Goal: Navigation & Orientation: Find specific page/section

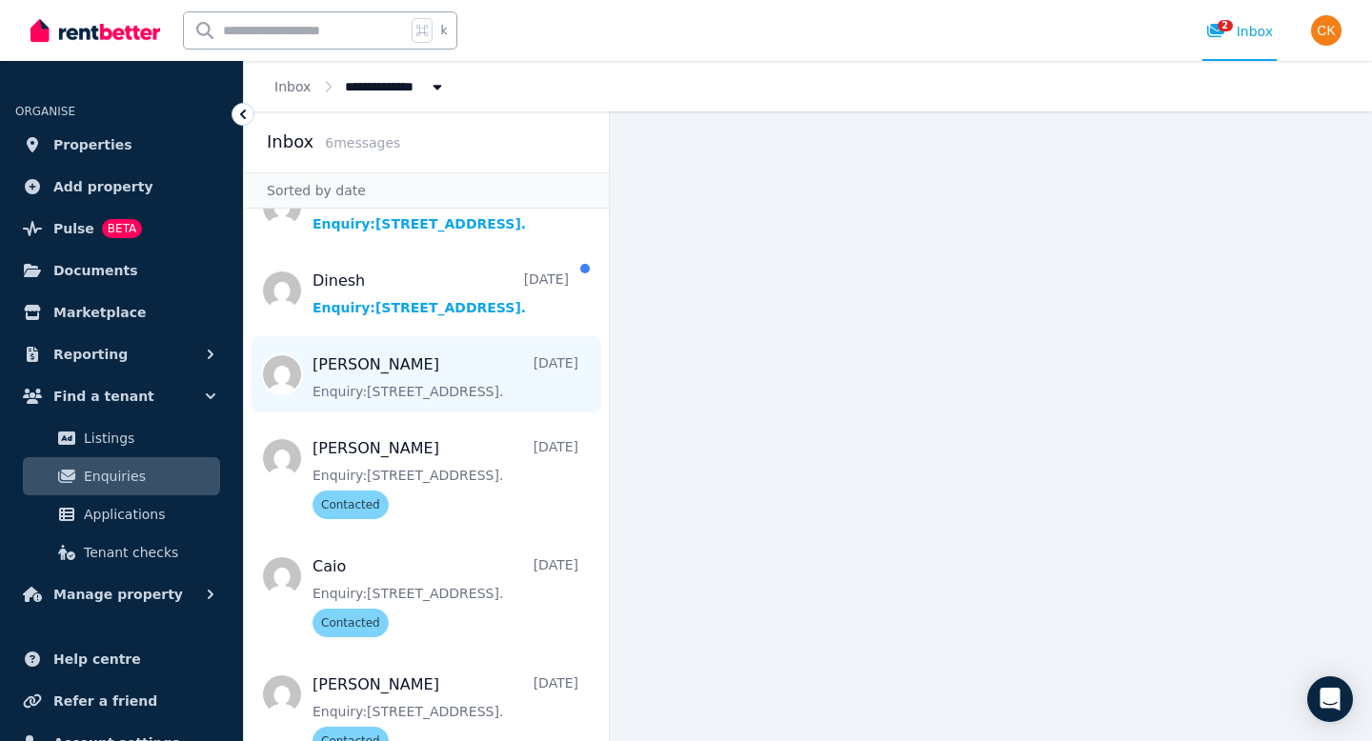
scroll to position [80, 0]
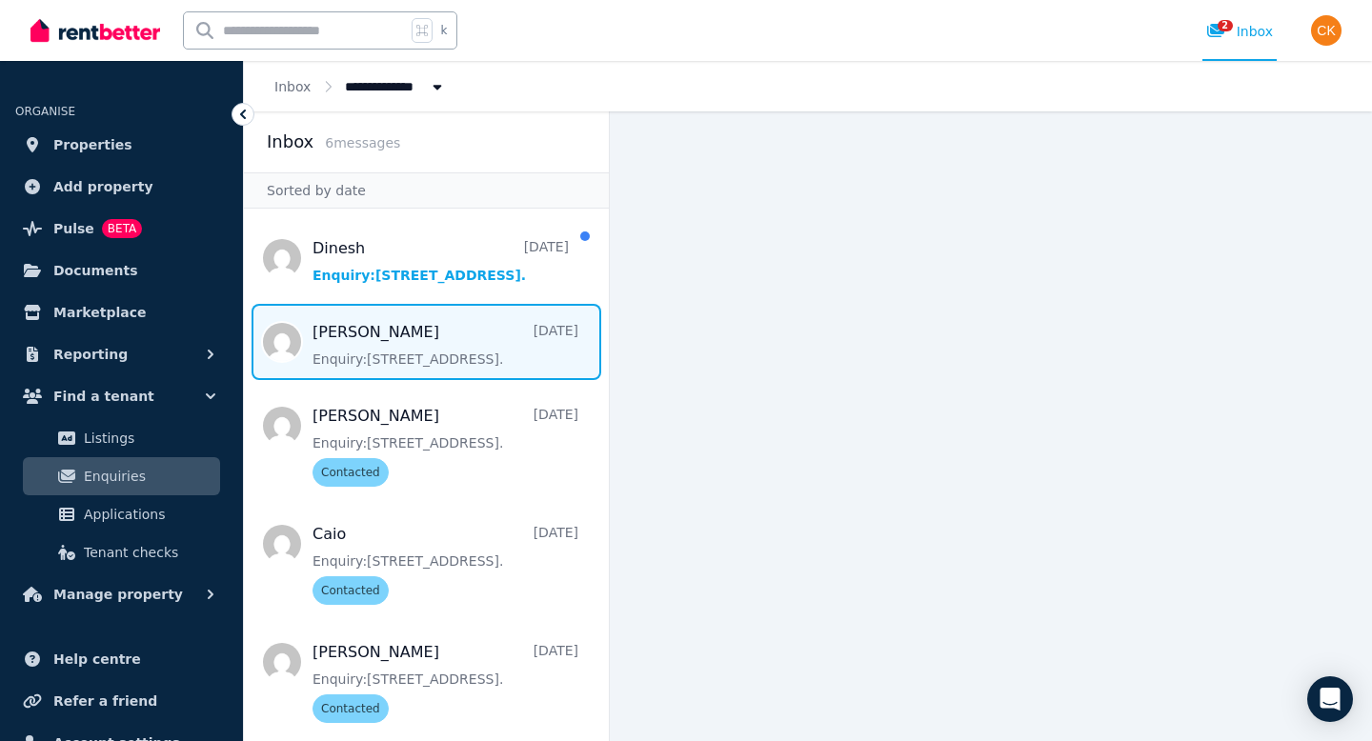
click at [470, 362] on span "Message list" at bounding box center [426, 342] width 365 height 76
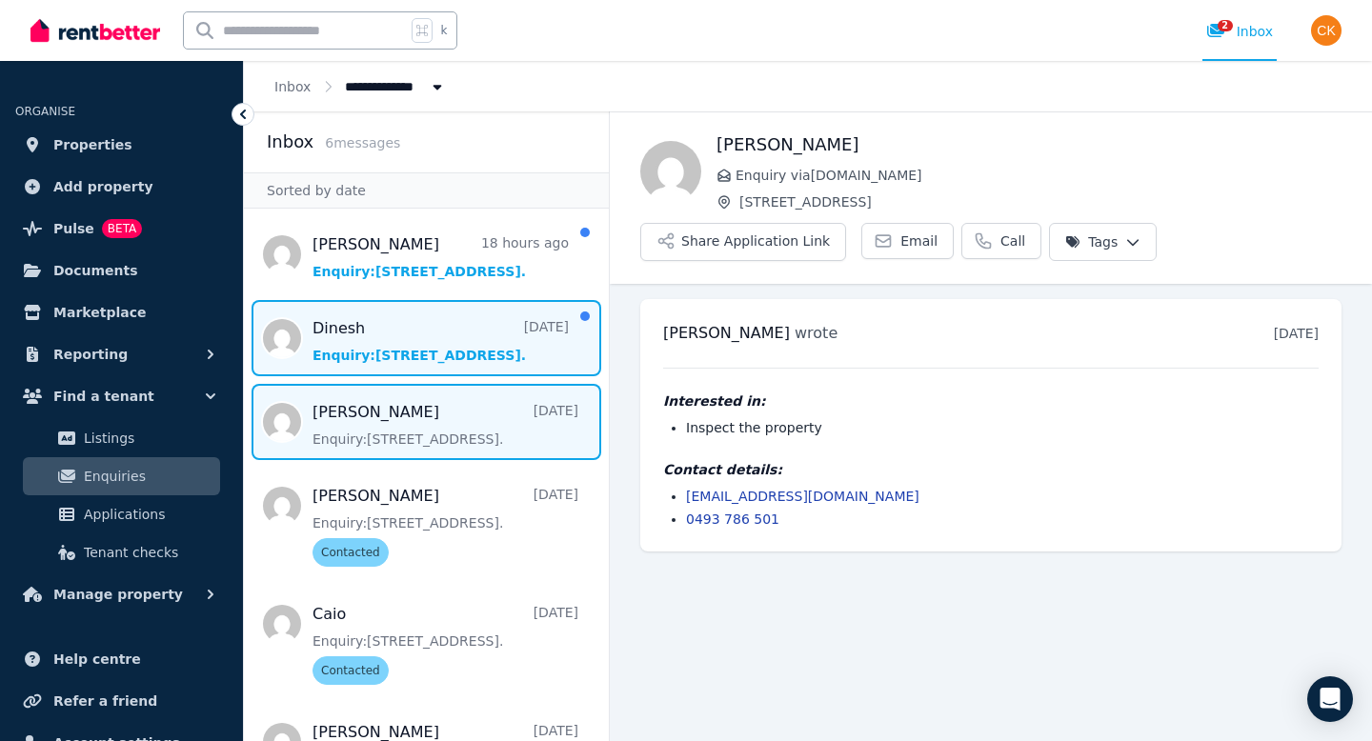
click at [457, 329] on span "Message list" at bounding box center [426, 338] width 365 height 76
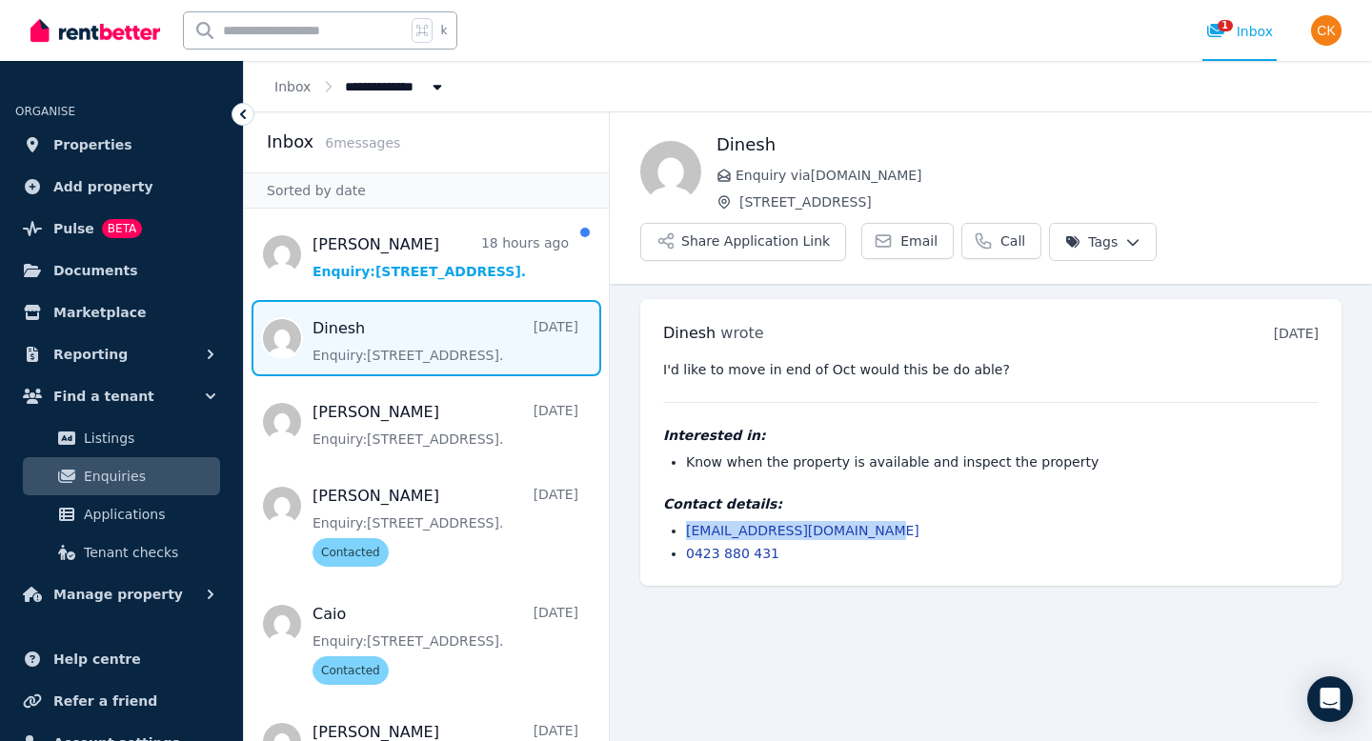
drag, startPoint x: 682, startPoint y: 530, endPoint x: 863, endPoint y: 532, distance: 181.0
click at [863, 532] on ul "[EMAIL_ADDRESS][DOMAIN_NAME] 0423 880 431" at bounding box center [990, 542] width 655 height 42
copy link "[EMAIL_ADDRESS][DOMAIN_NAME]"
click at [1107, 251] on html "**********" at bounding box center [686, 370] width 1372 height 741
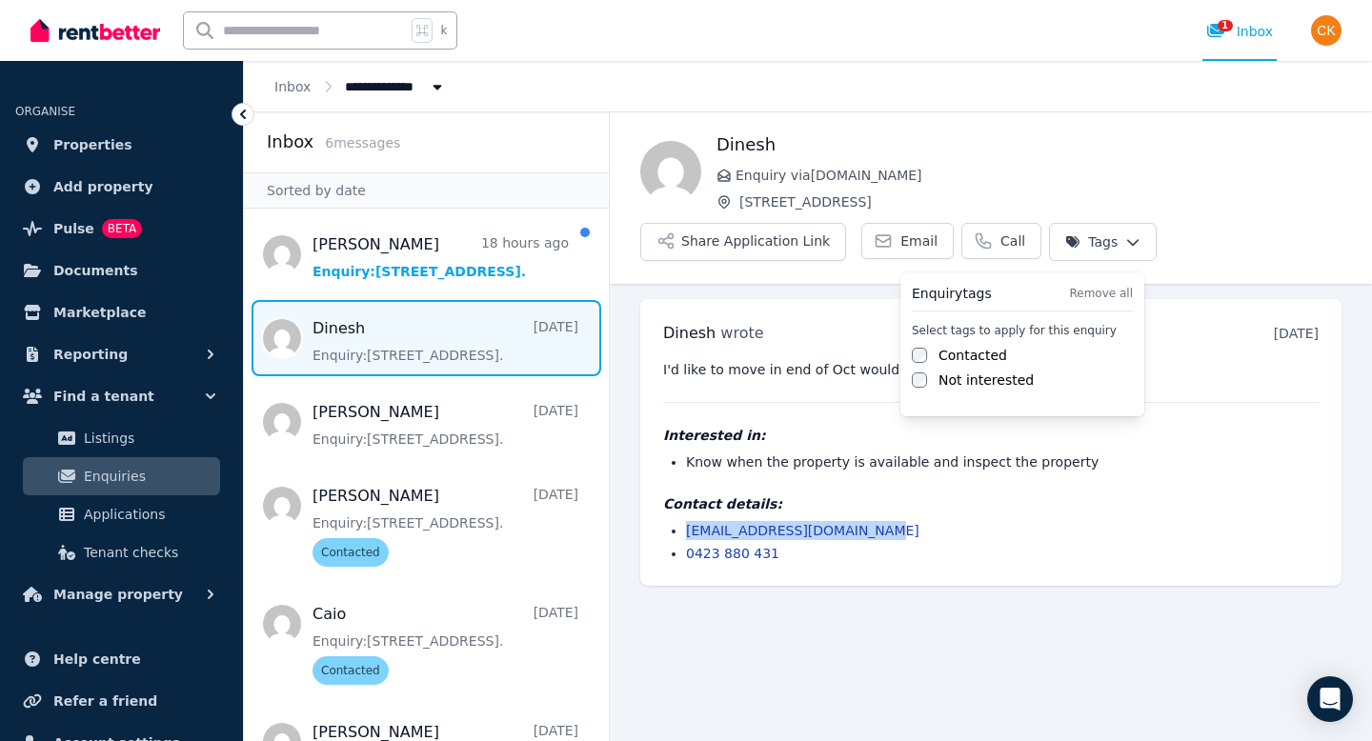
click at [978, 359] on label "Contacted" at bounding box center [972, 355] width 69 height 19
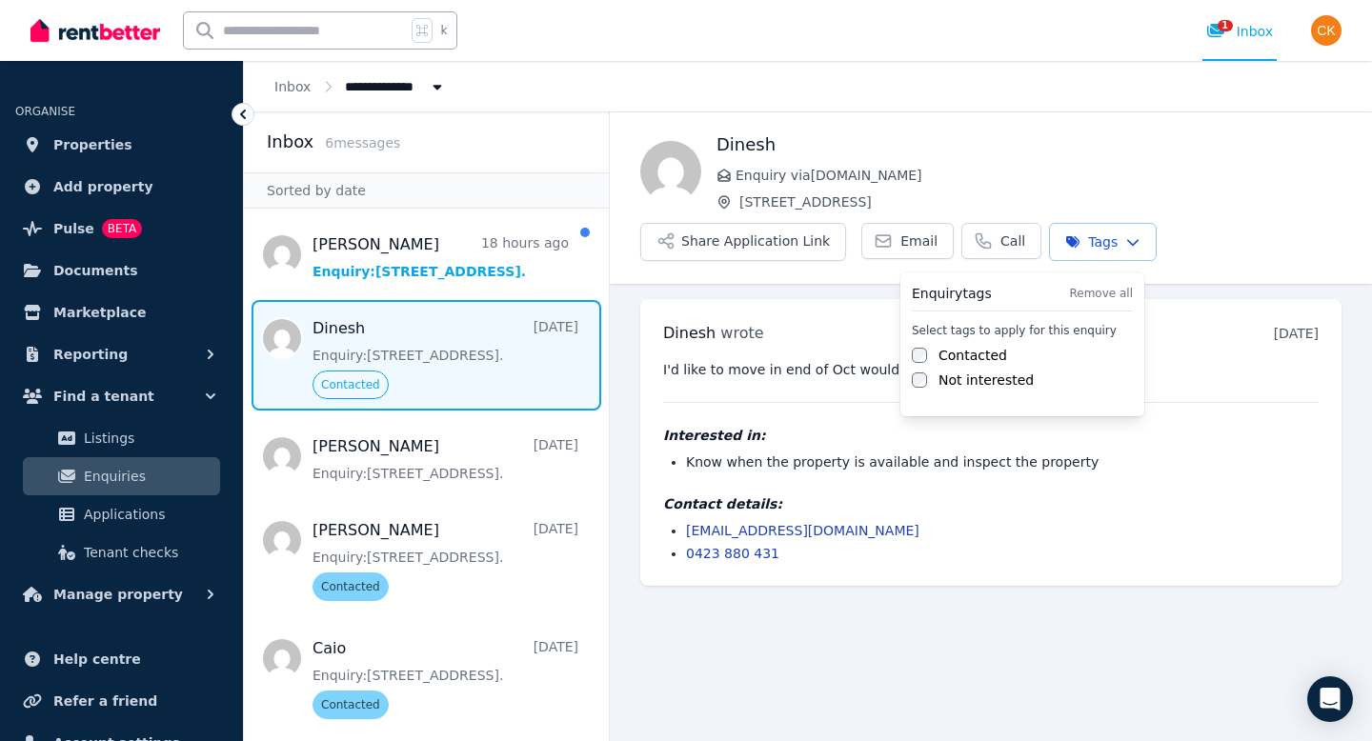
click at [479, 285] on html "**********" at bounding box center [686, 370] width 1372 height 741
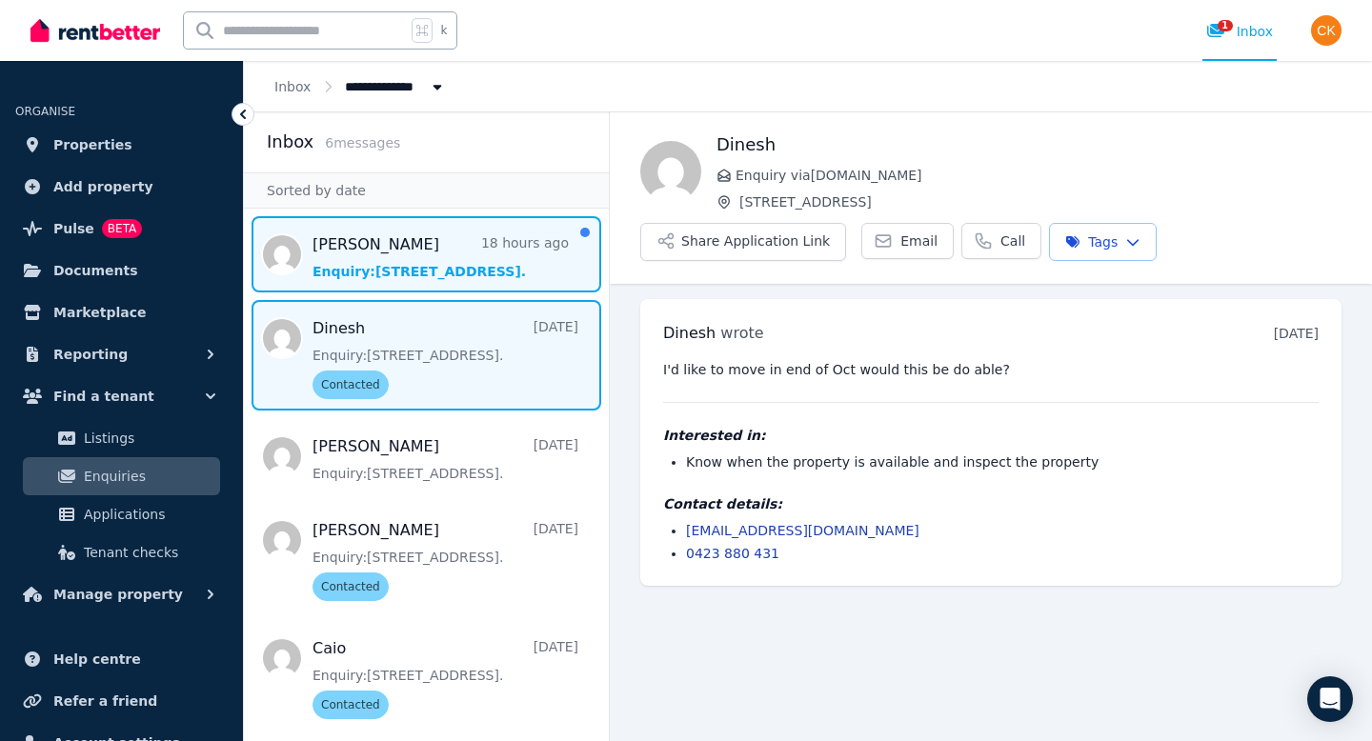
click at [482, 261] on span "Message list" at bounding box center [426, 254] width 365 height 76
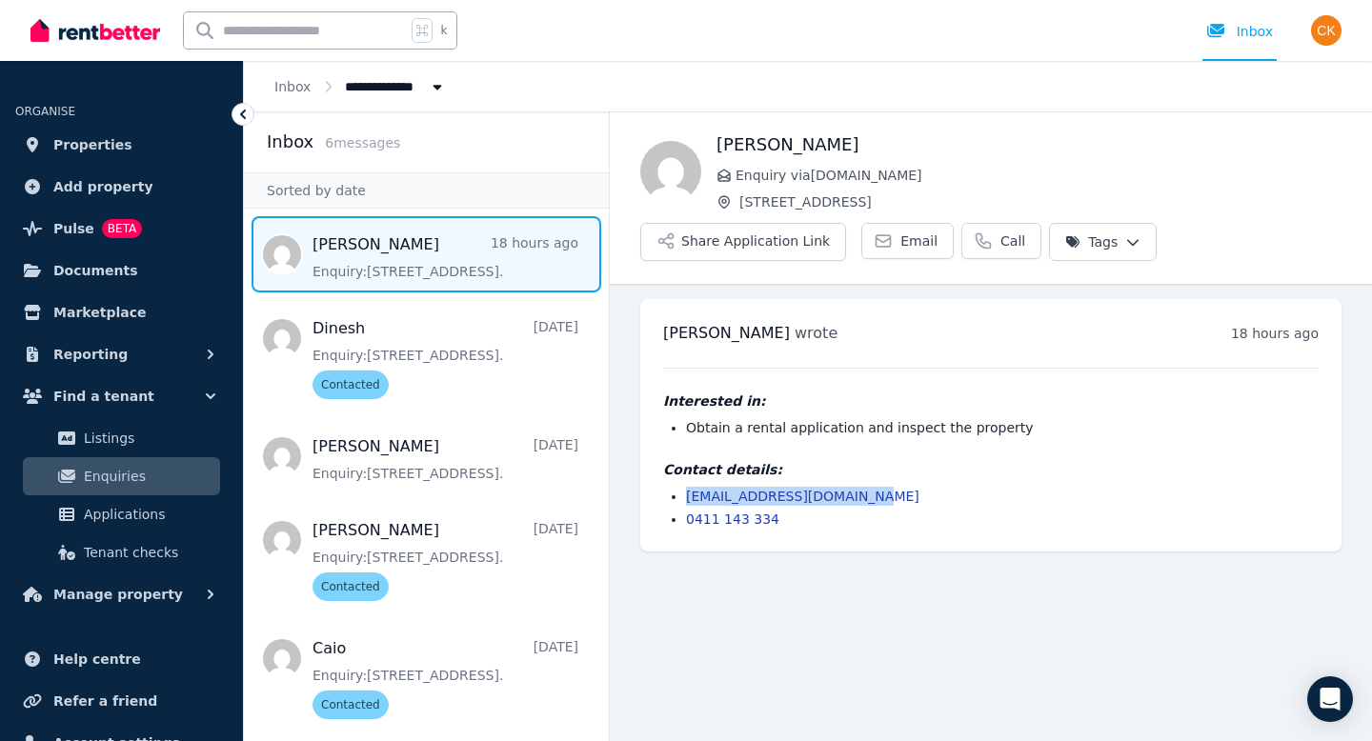
drag, startPoint x: 865, startPoint y: 497, endPoint x: 689, endPoint y: 491, distance: 176.3
click at [689, 491] on li "[EMAIL_ADDRESS][DOMAIN_NAME]" at bounding box center [1002, 496] width 632 height 19
copy link "[EMAIL_ADDRESS][DOMAIN_NAME]"
click at [104, 445] on span "Listings" at bounding box center [148, 438] width 129 height 23
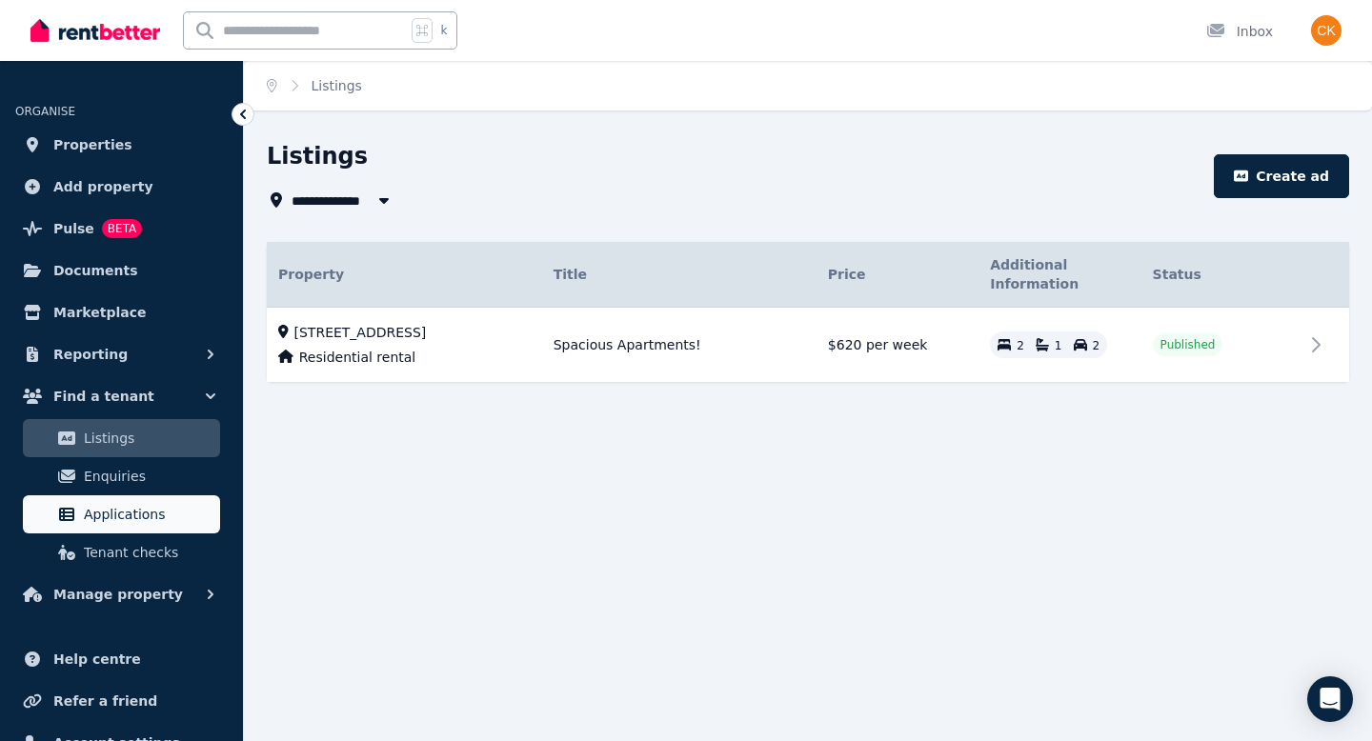
click at [118, 510] on span "Applications" at bounding box center [148, 514] width 129 height 23
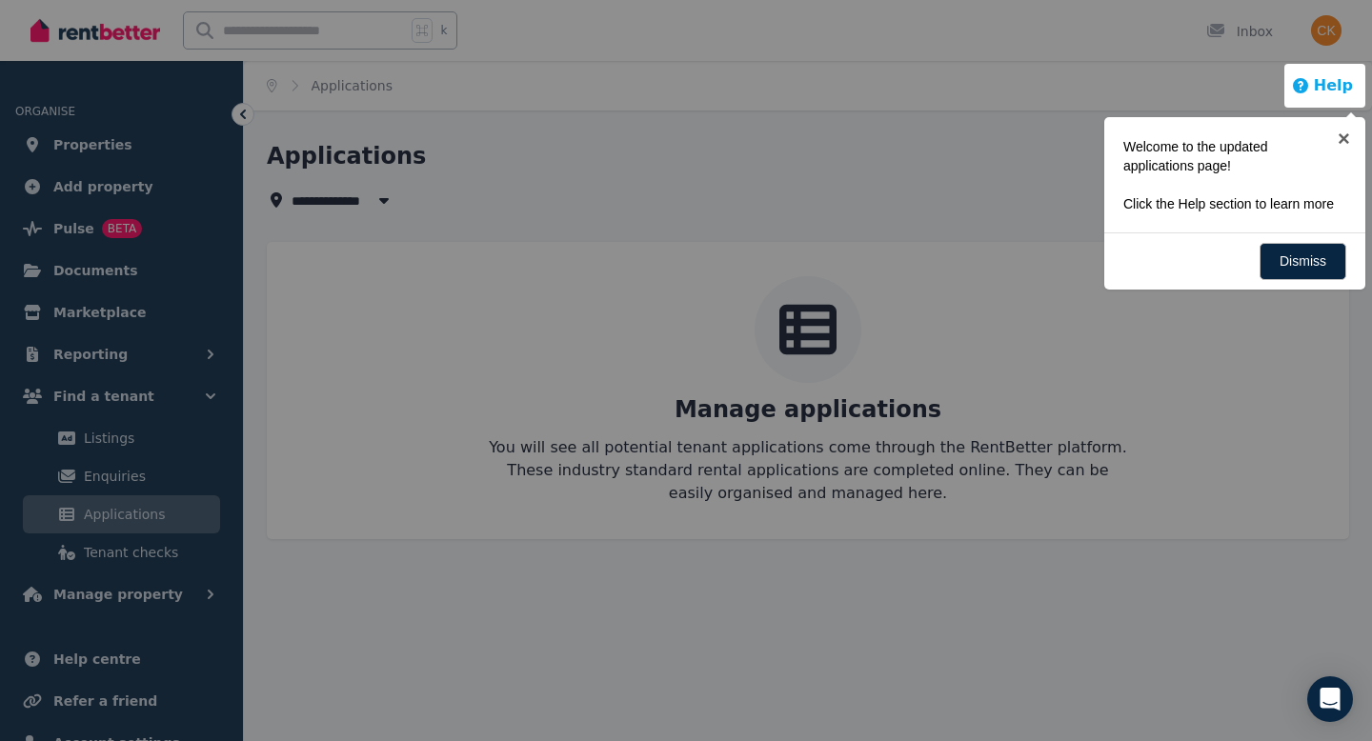
click at [1320, 74] on button "Help" at bounding box center [1322, 85] width 62 height 23
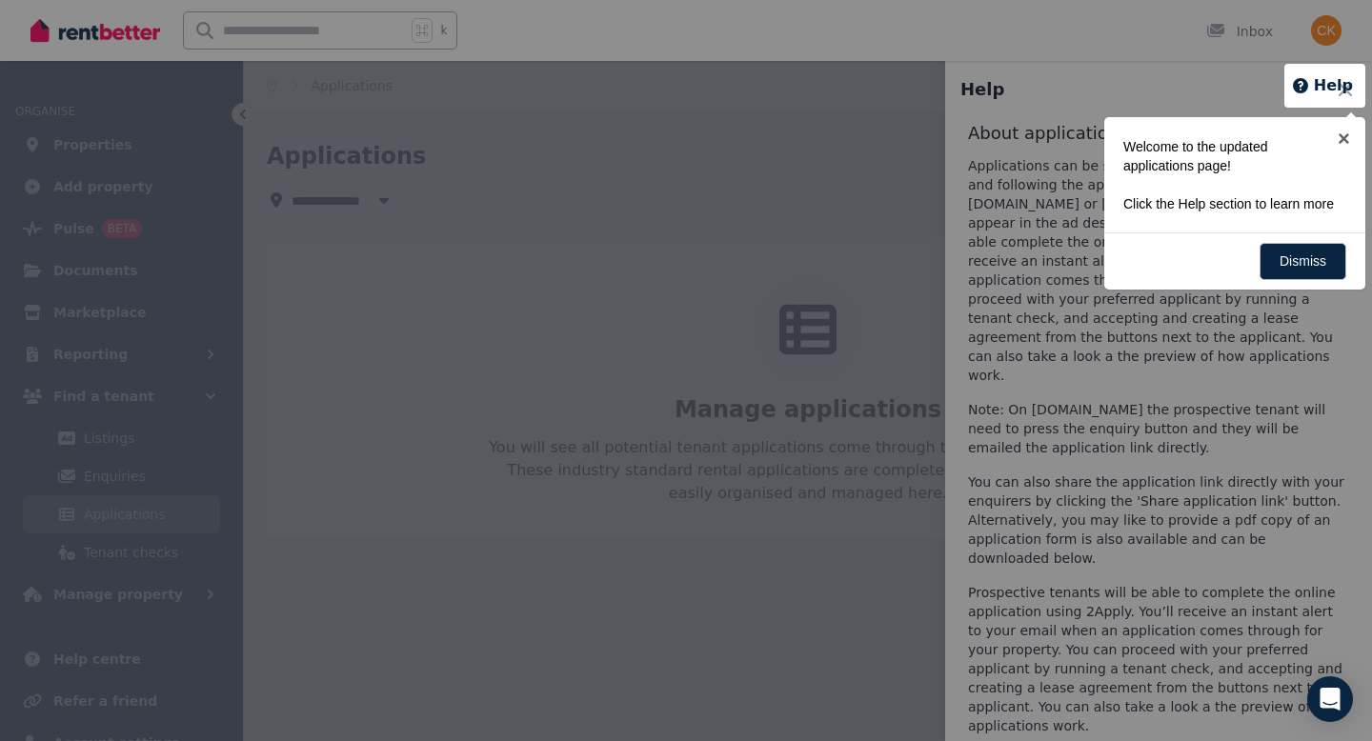
click at [1049, 164] on div at bounding box center [686, 370] width 1372 height 741
click at [1335, 133] on link "×" at bounding box center [1343, 138] width 43 height 43
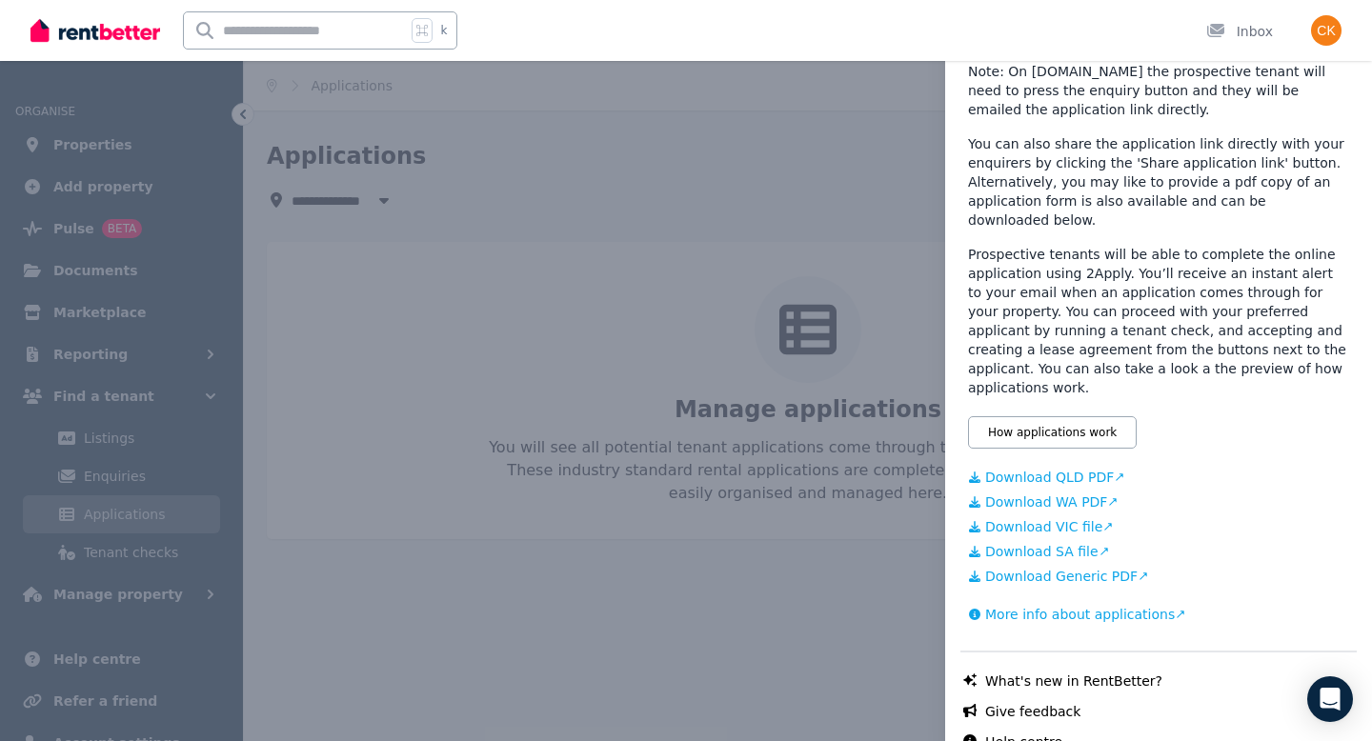
scroll to position [341, 0]
click at [1078, 465] on link "Download QLD PDF" at bounding box center [1158, 474] width 381 height 19
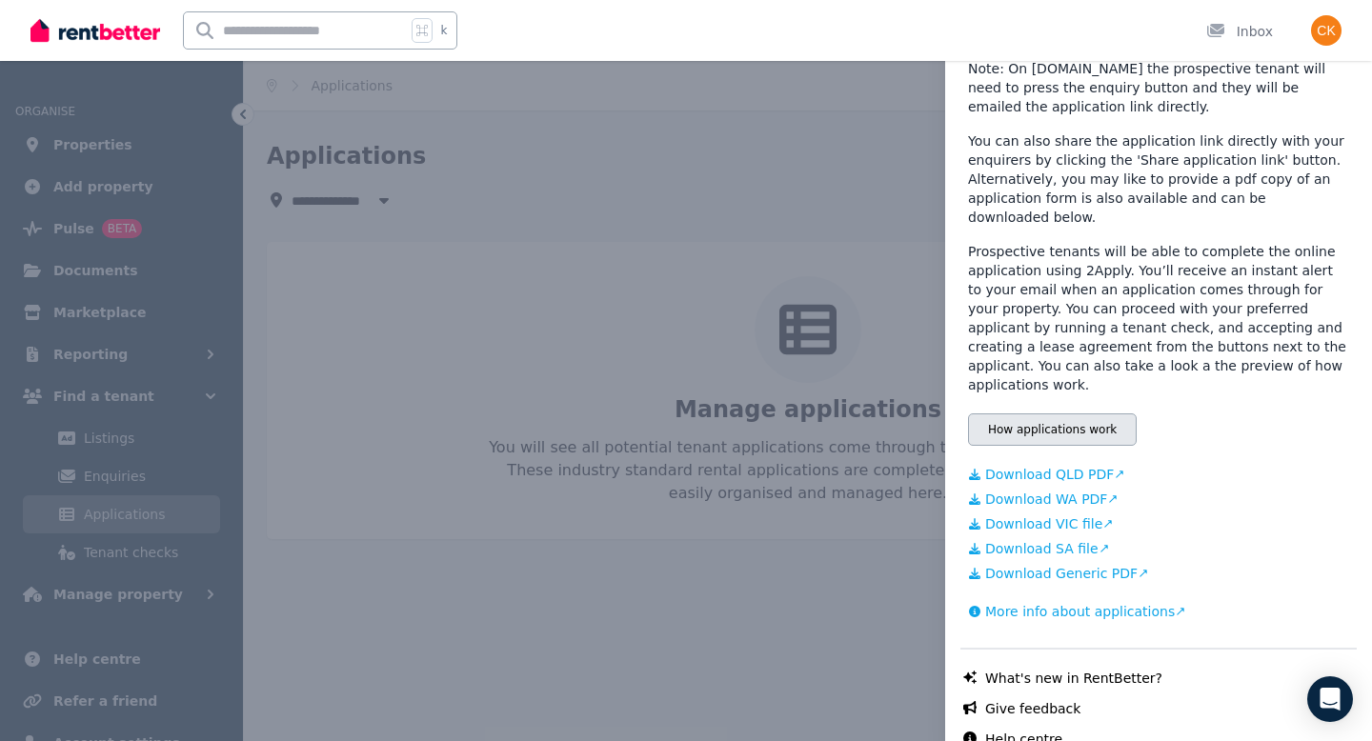
click at [1027, 413] on button "How applications work" at bounding box center [1052, 429] width 169 height 32
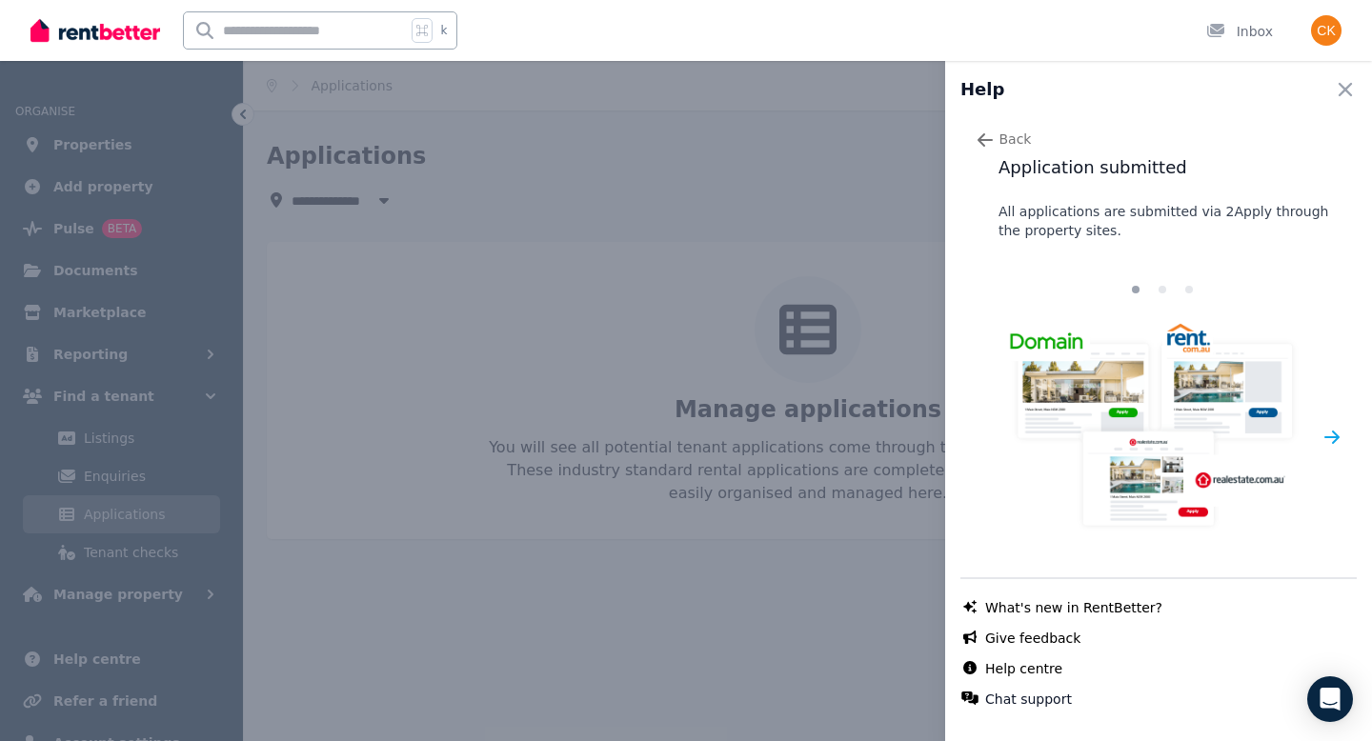
scroll to position [0, 0]
click at [1336, 451] on div "Next" at bounding box center [1331, 436] width 19 height 211
click at [1336, 439] on icon "button" at bounding box center [1331, 437] width 19 height 19
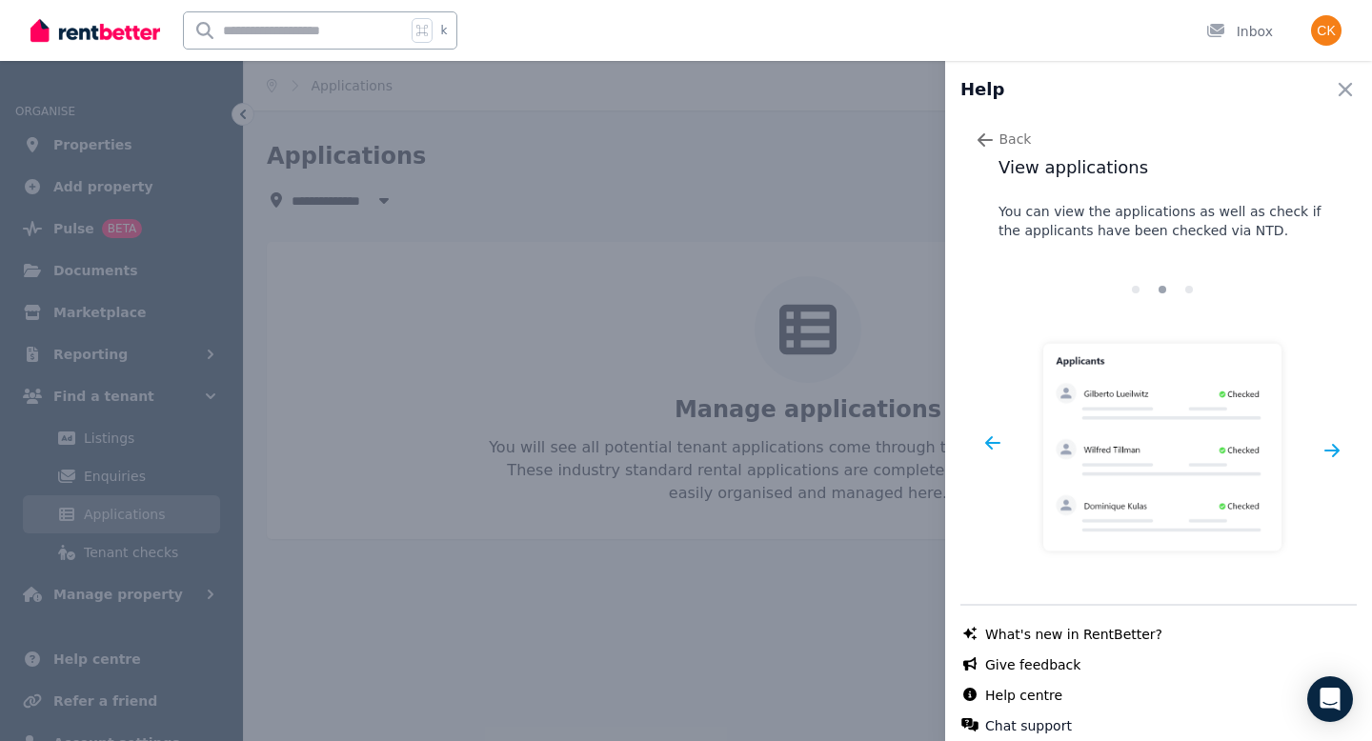
click at [1337, 459] on div "Next" at bounding box center [1331, 450] width 19 height 238
click at [1330, 444] on icon "button" at bounding box center [1331, 450] width 19 height 19
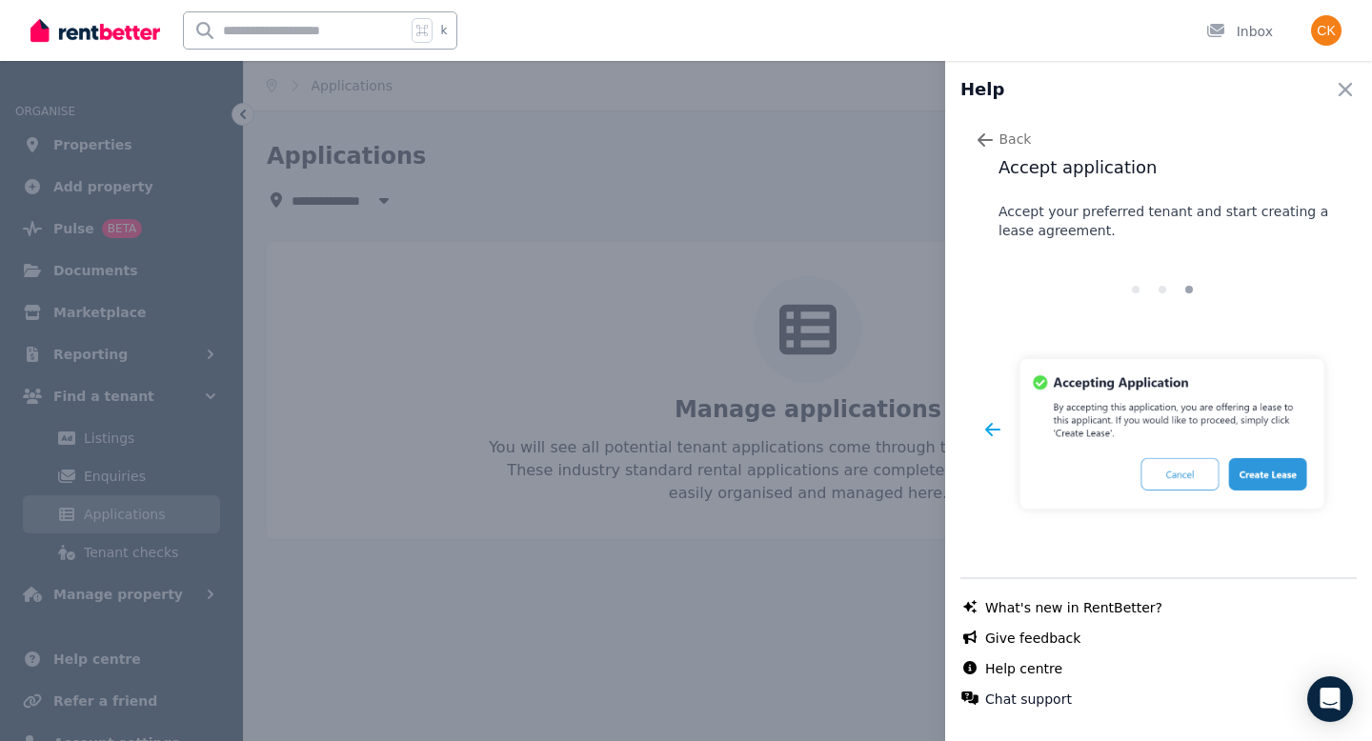
click at [993, 423] on icon "button" at bounding box center [992, 429] width 19 height 19
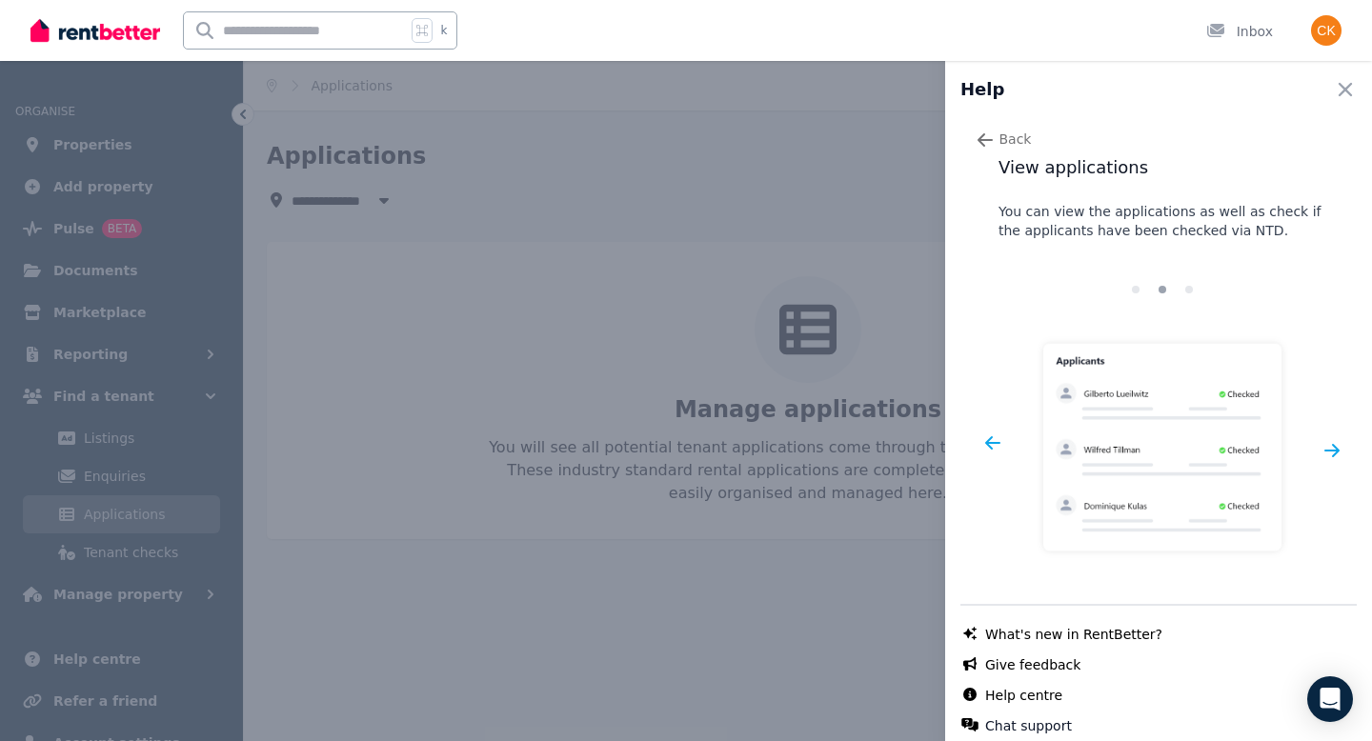
click at [822, 403] on div "Help Close panel Back View applications You can view the applications as well a…" at bounding box center [686, 370] width 1372 height 741
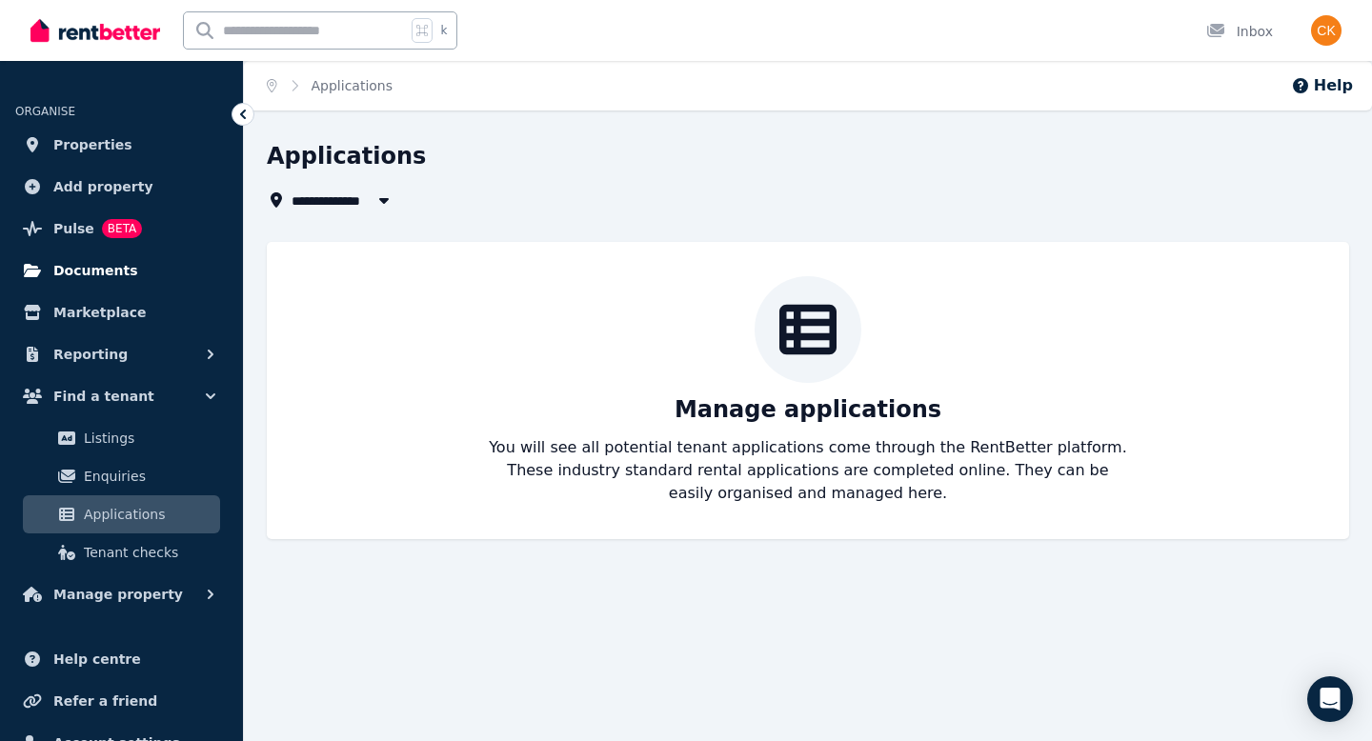
click at [101, 268] on span "Documents" at bounding box center [95, 270] width 85 height 23
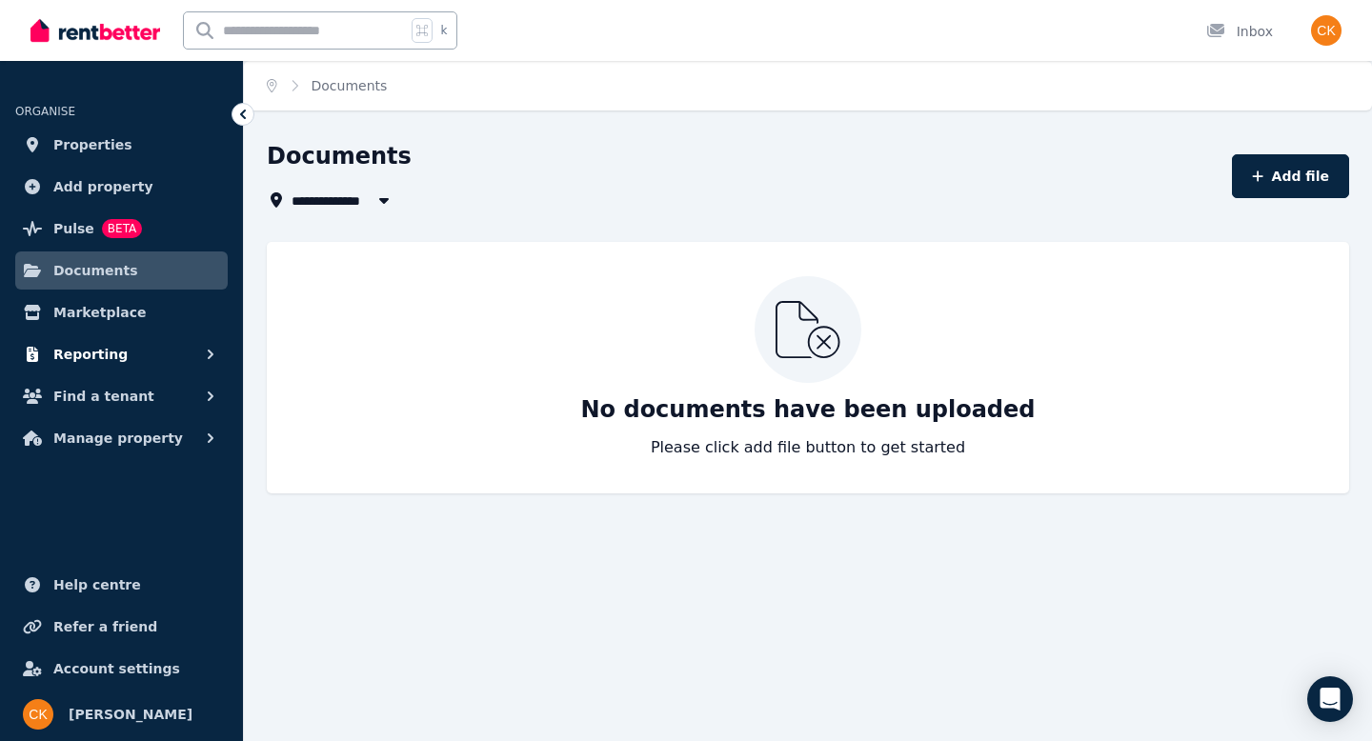
click at [96, 351] on span "Reporting" at bounding box center [90, 354] width 74 height 23
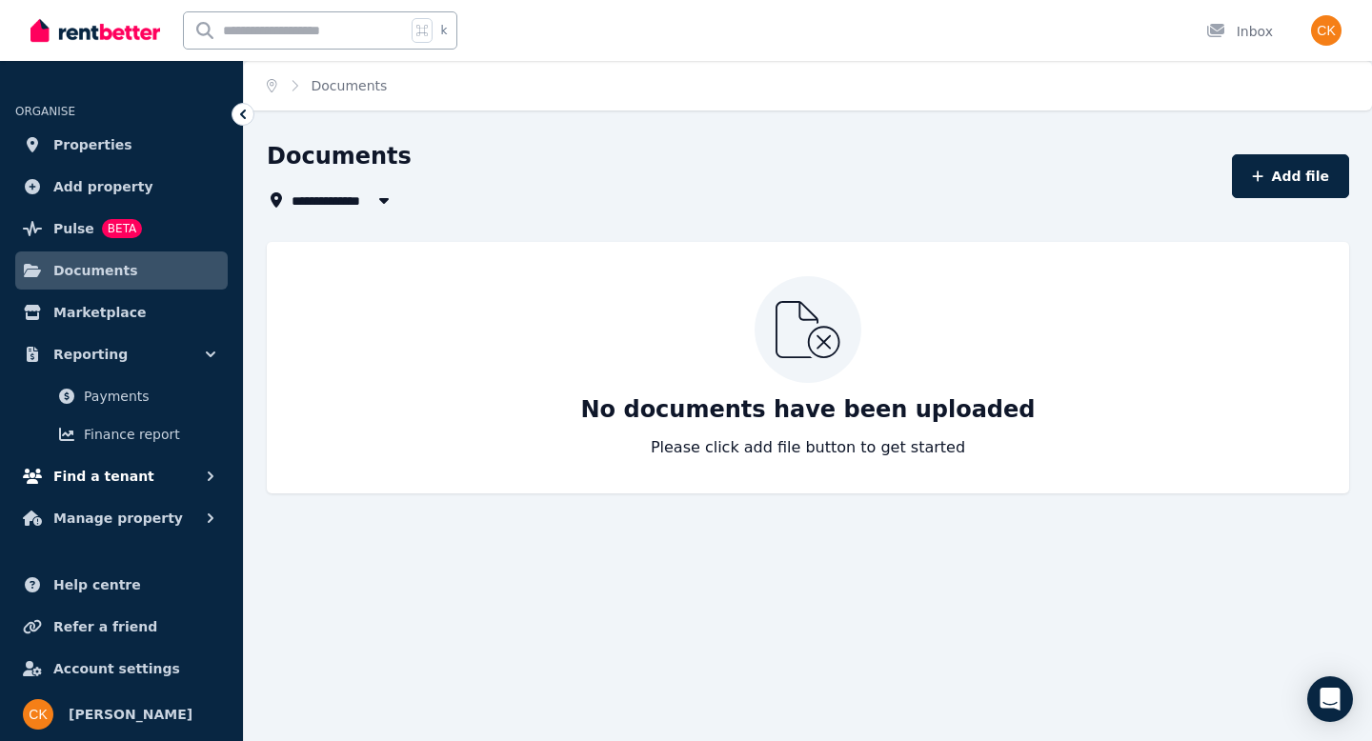
click at [105, 474] on span "Find a tenant" at bounding box center [103, 476] width 101 height 23
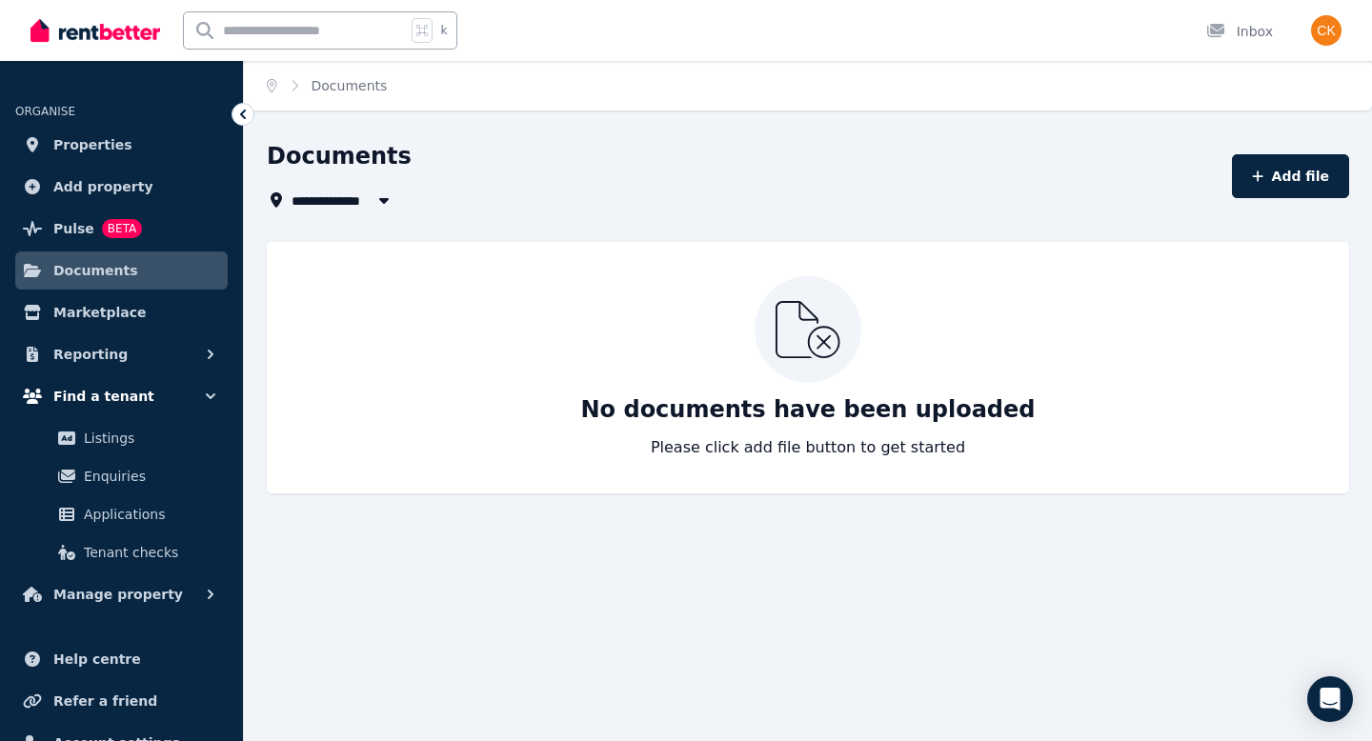
click at [123, 393] on span "Find a tenant" at bounding box center [103, 396] width 101 height 23
click at [119, 439] on span "Listings" at bounding box center [148, 438] width 129 height 23
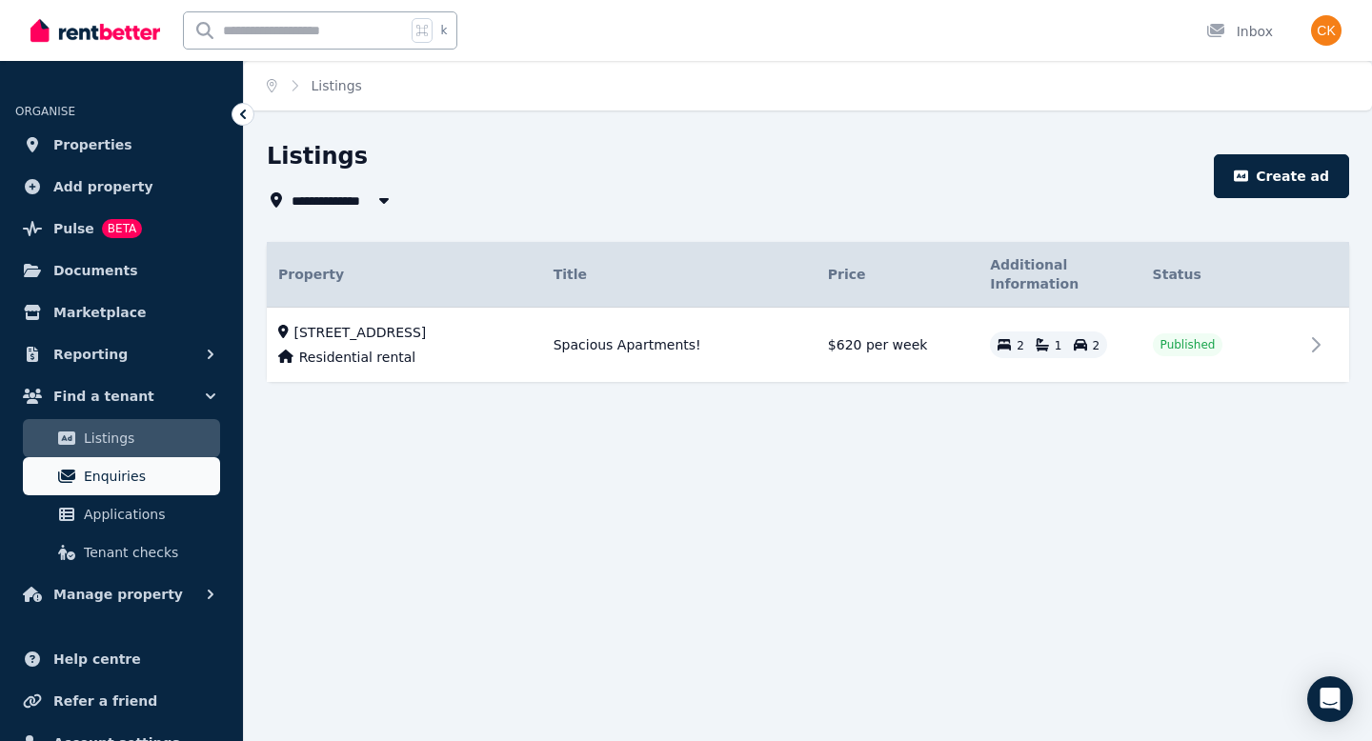
click at [99, 479] on span "Enquiries" at bounding box center [148, 476] width 129 height 23
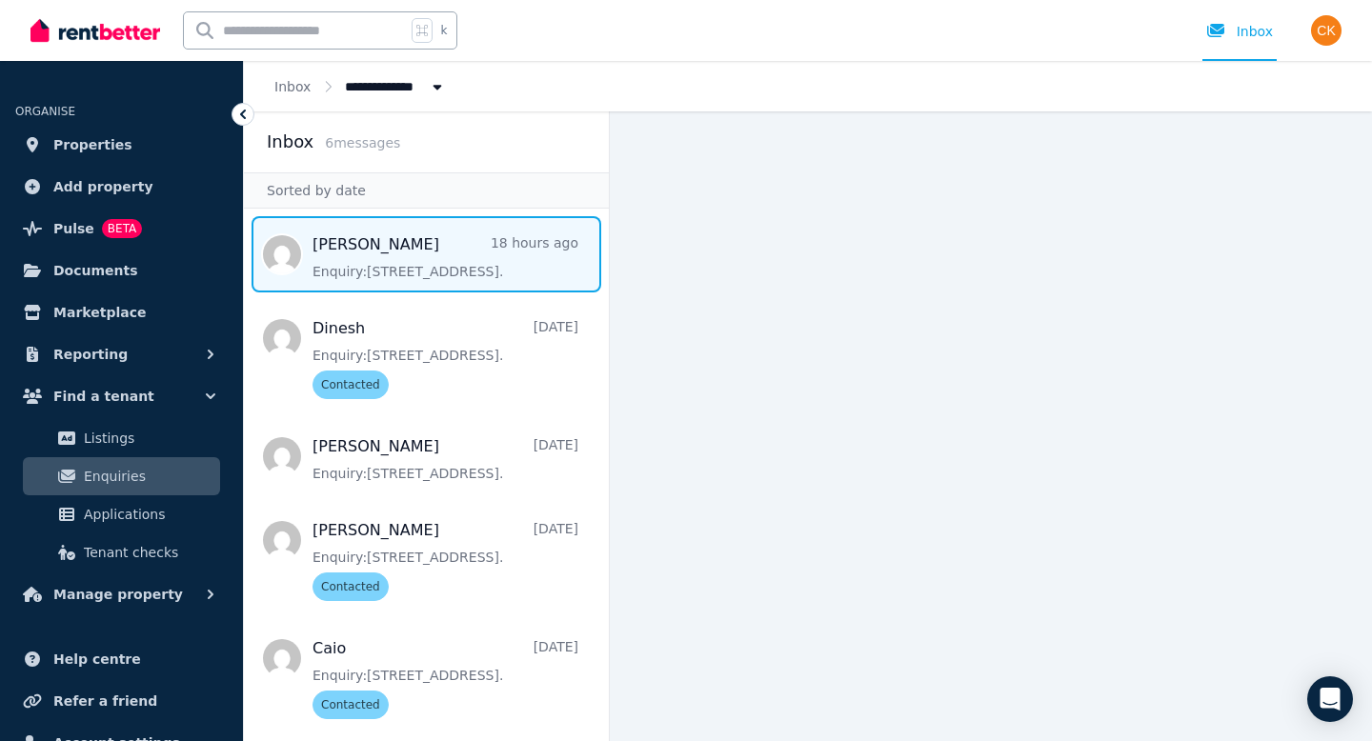
click at [492, 246] on span "Message list" at bounding box center [426, 254] width 365 height 76
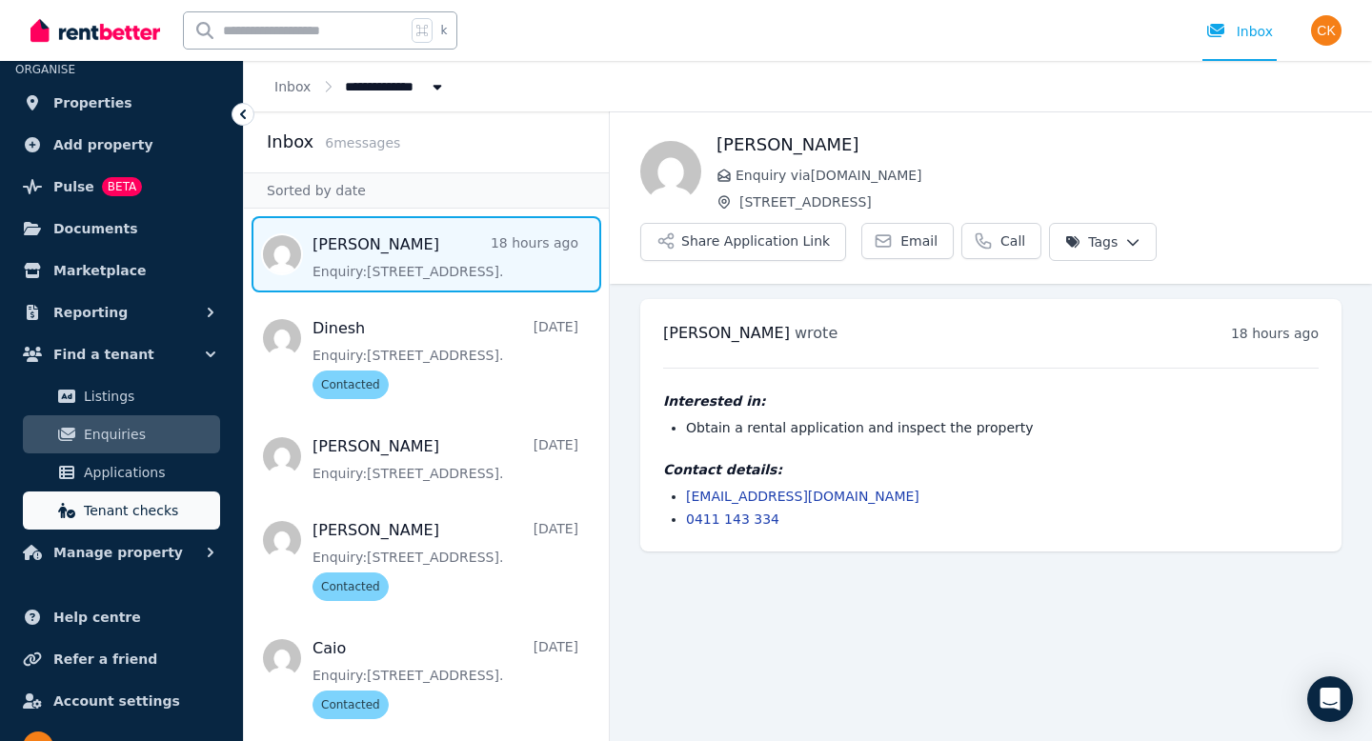
scroll to position [7, 0]
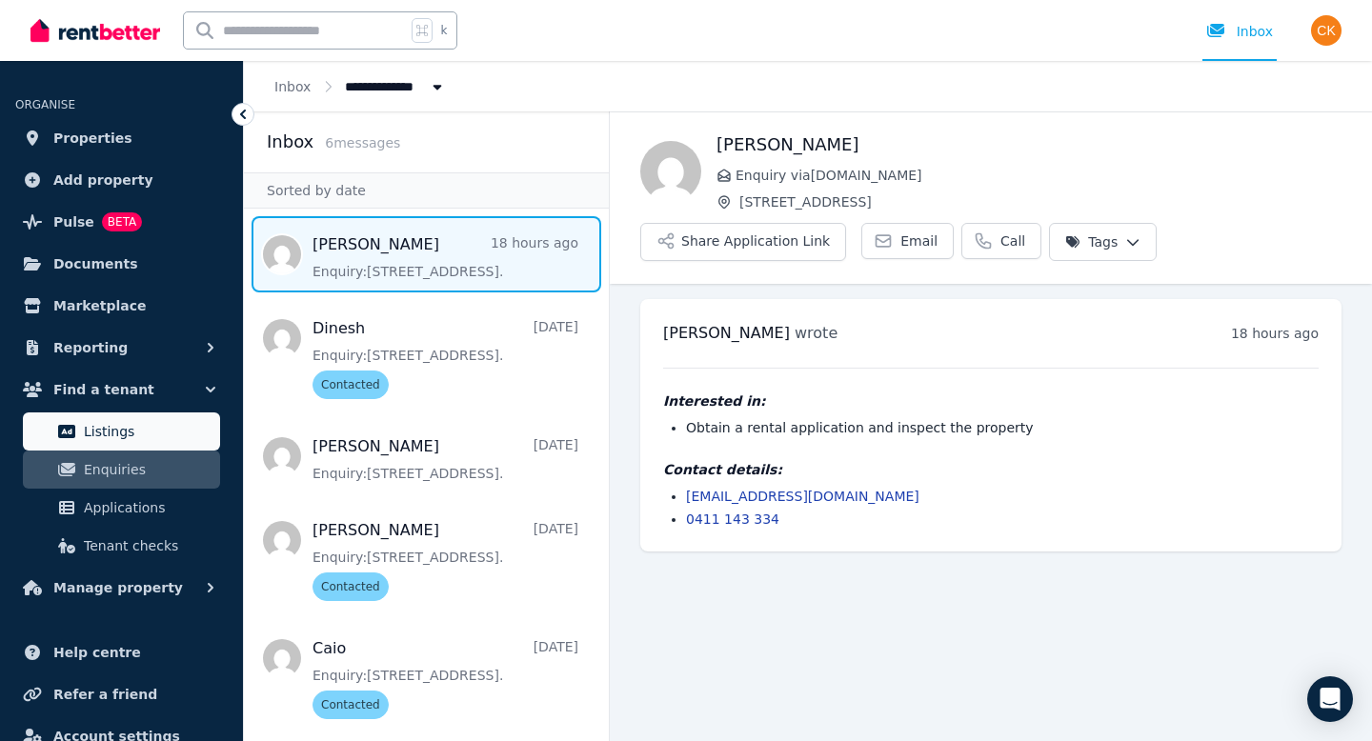
click at [118, 432] on span "Listings" at bounding box center [148, 431] width 129 height 23
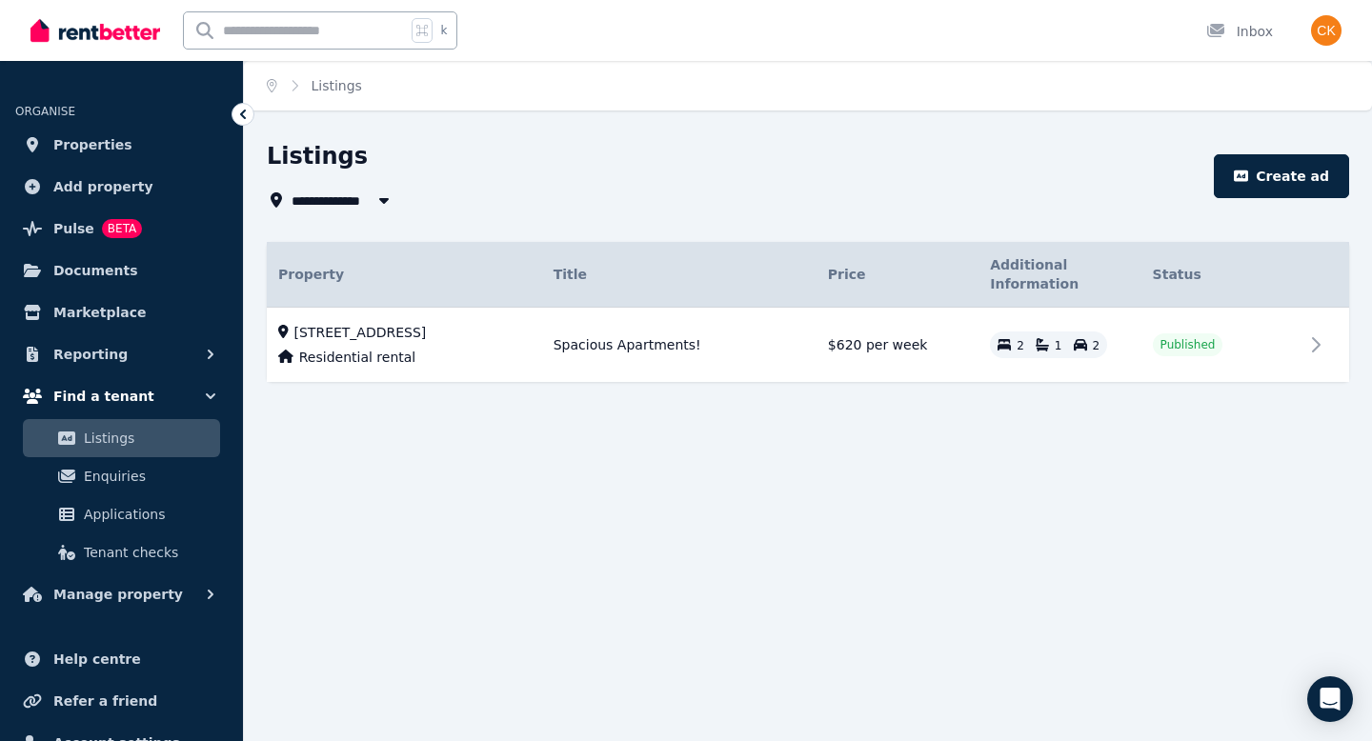
scroll to position [74, 0]
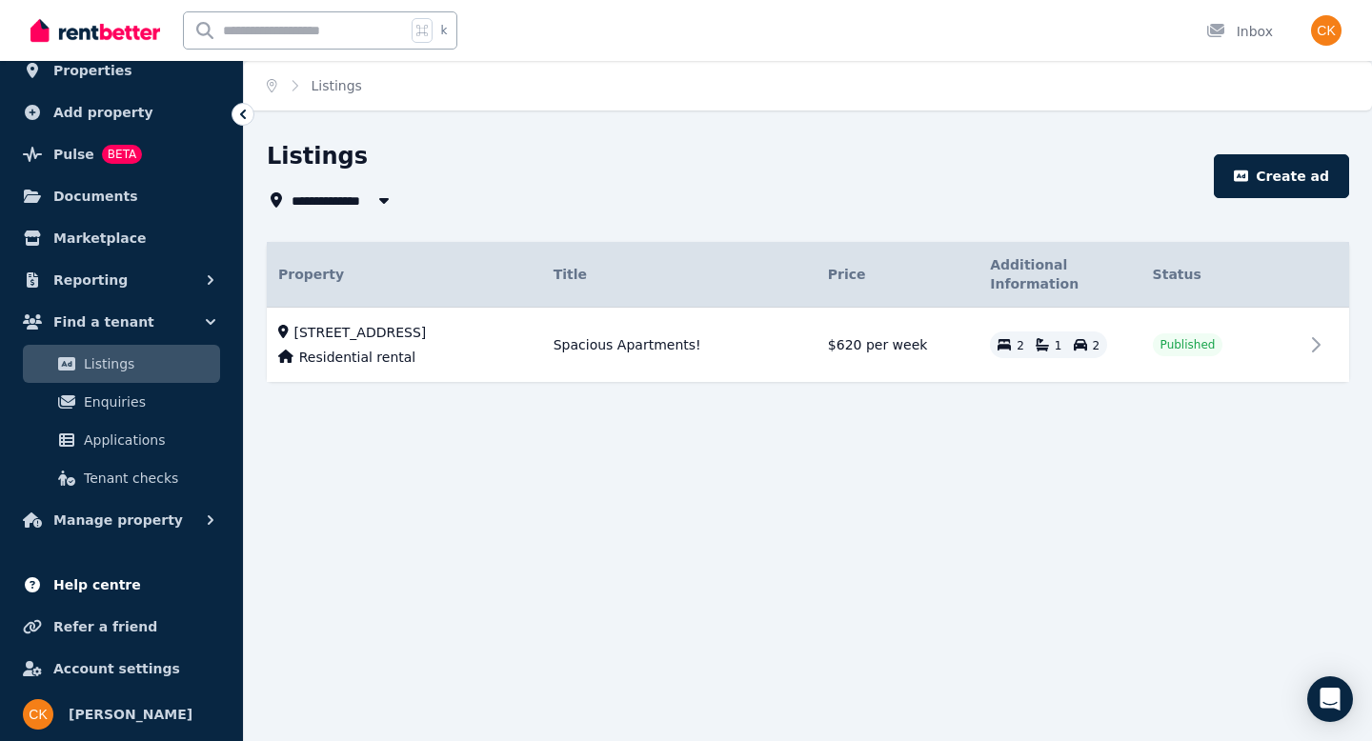
click at [121, 585] on span "Help centre" at bounding box center [97, 584] width 88 height 23
